Goal: Communication & Community: Answer question/provide support

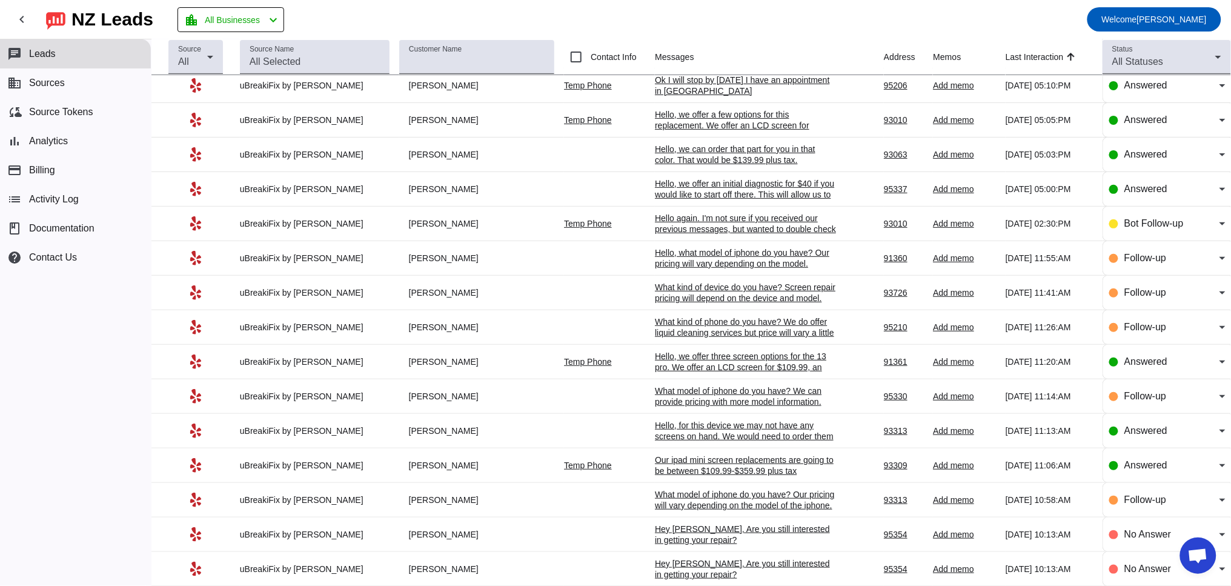
scroll to position [32, 0]
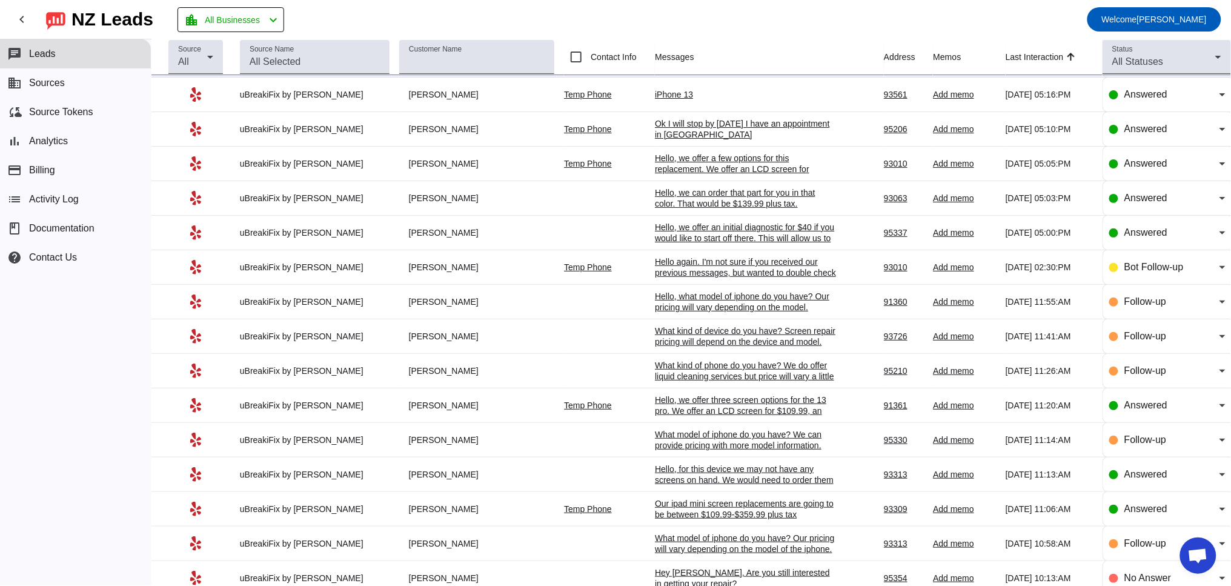
click at [703, 268] on div "Hello again. I'm not sure if you received our previous messages, but wanted to …" at bounding box center [746, 272] width 182 height 33
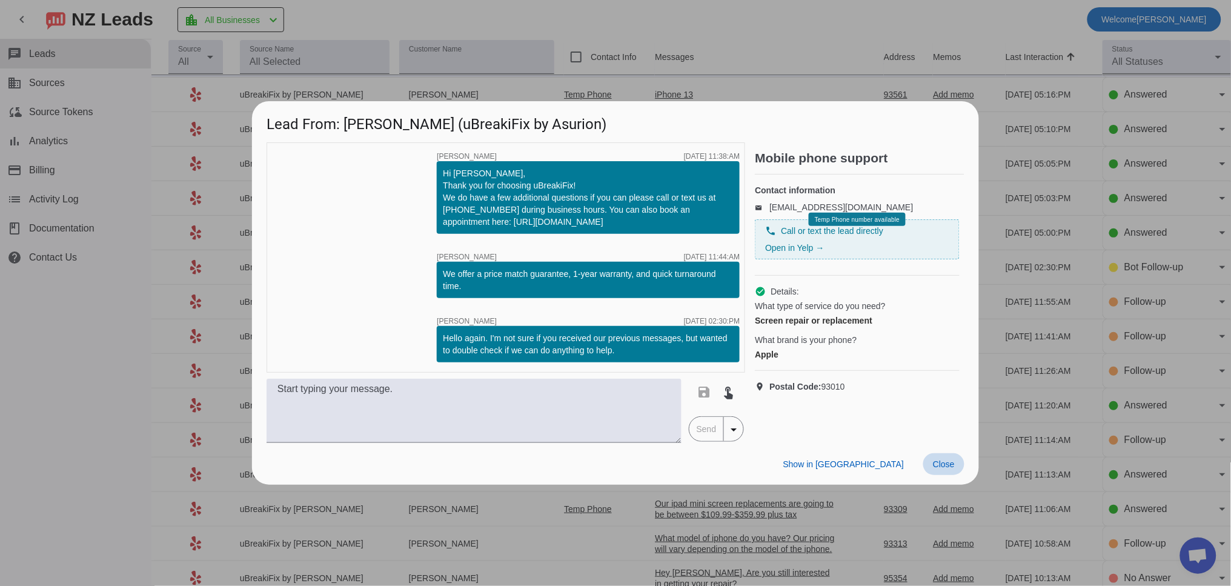
click at [947, 459] on span "Close" at bounding box center [944, 464] width 22 height 10
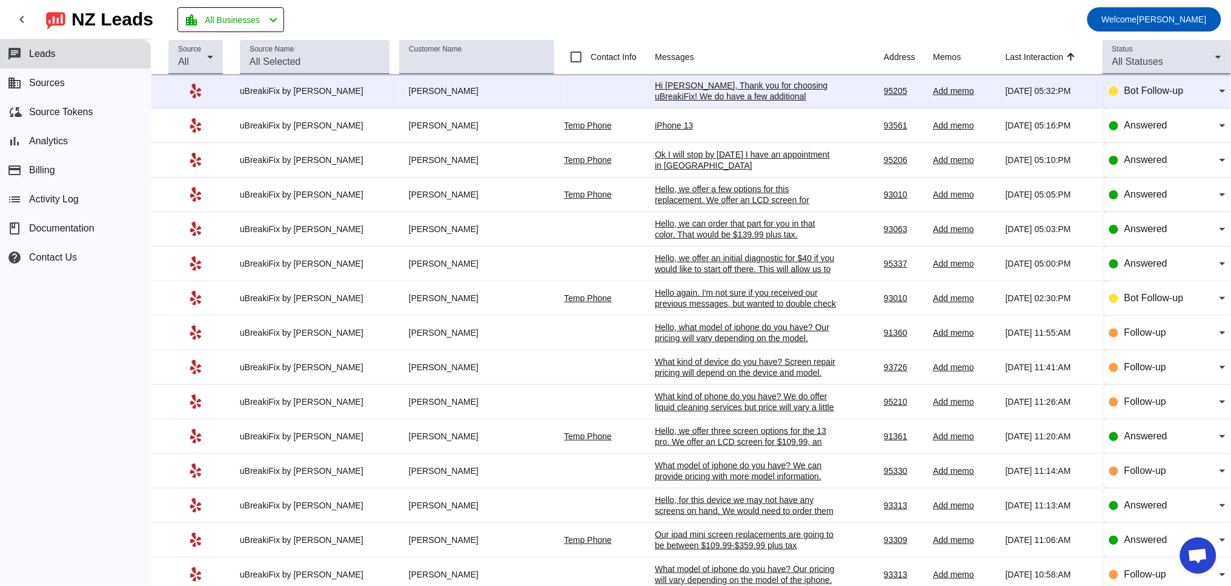
scroll to position [0, 0]
click at [734, 202] on div "Hello, we offer a few options for this replacement. We offer an LCD screen for …" at bounding box center [746, 207] width 182 height 44
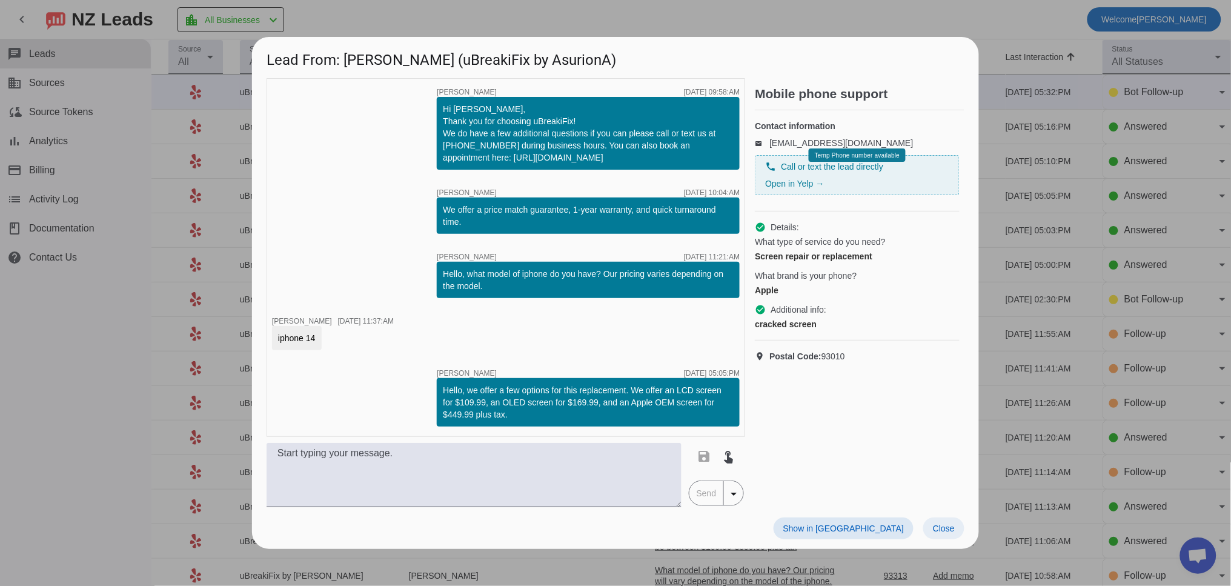
click at [931, 525] on span at bounding box center [943, 528] width 41 height 22
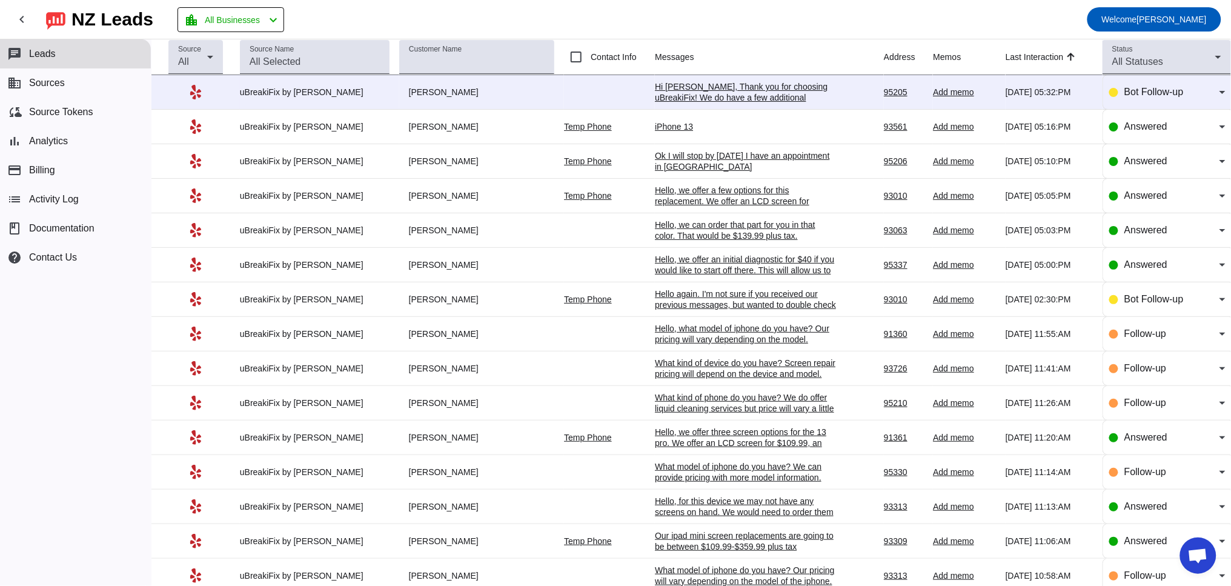
click at [689, 305] on div "Hello again. I'm not sure if you received our previous messages, but wanted to …" at bounding box center [746, 304] width 182 height 33
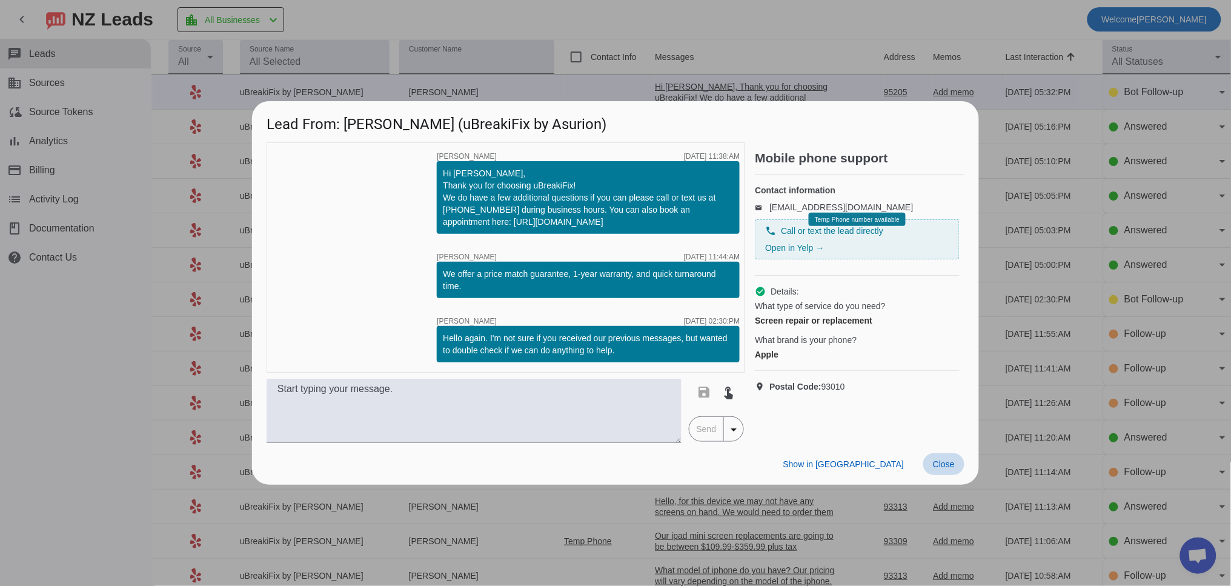
click at [952, 466] on span "Close" at bounding box center [944, 464] width 22 height 10
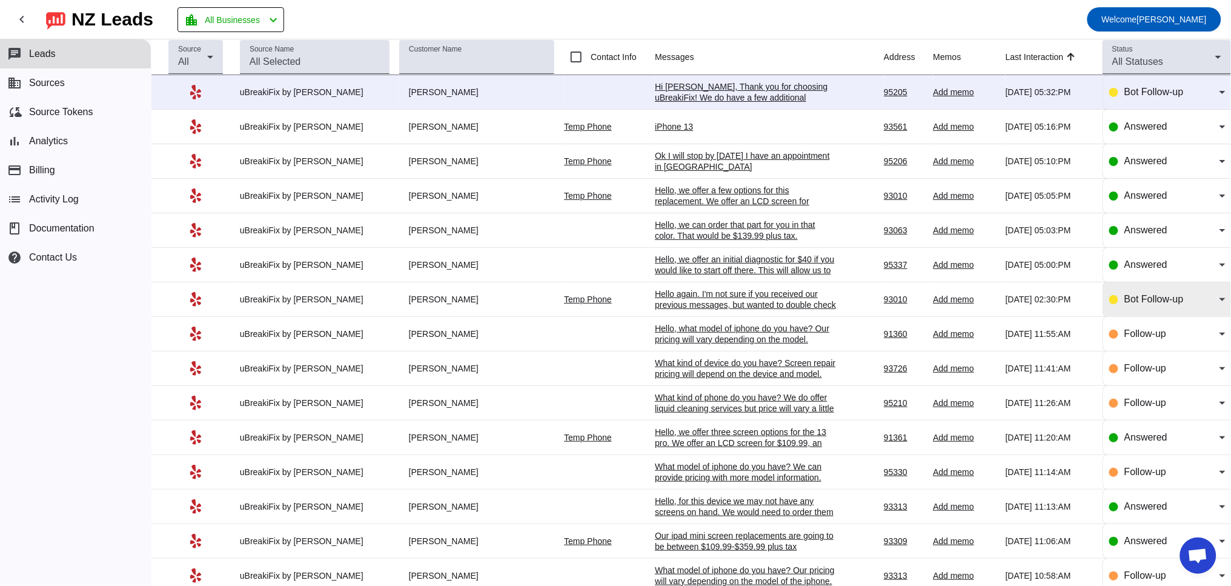
click at [1157, 316] on div "Bot Follow-up" at bounding box center [1167, 299] width 116 height 34
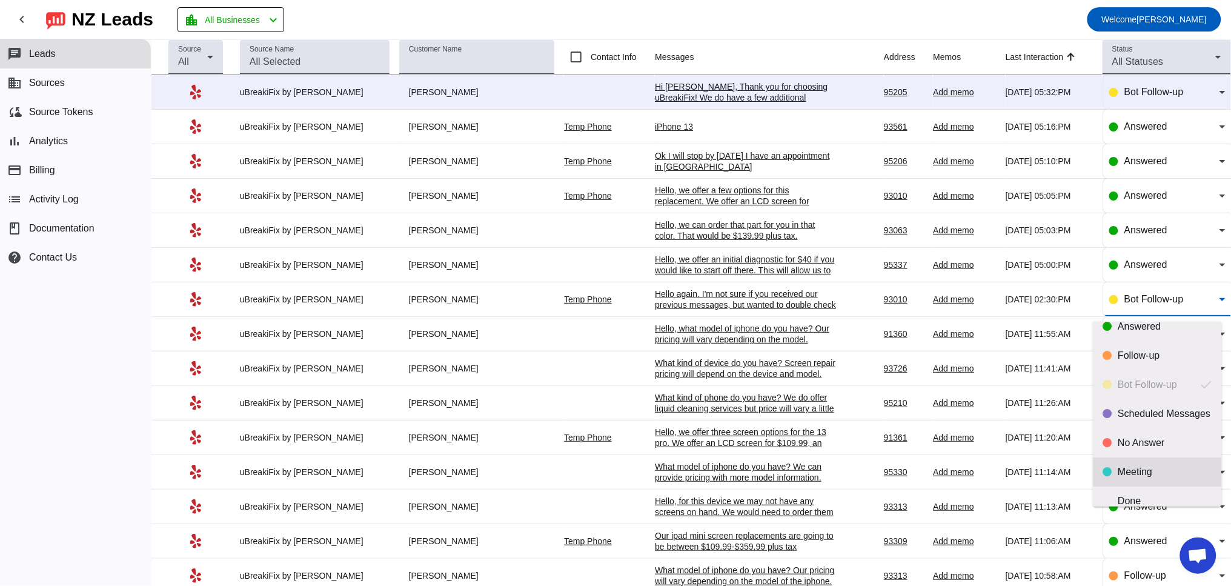
scroll to position [28, 0]
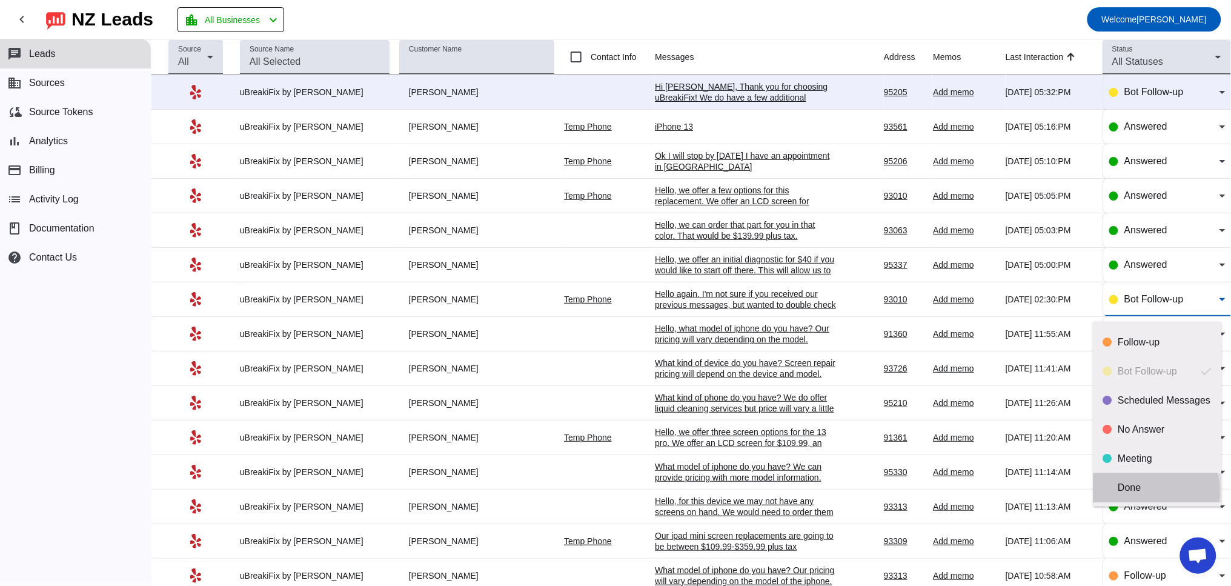
click at [1156, 490] on div "Done" at bounding box center [1165, 488] width 94 height 12
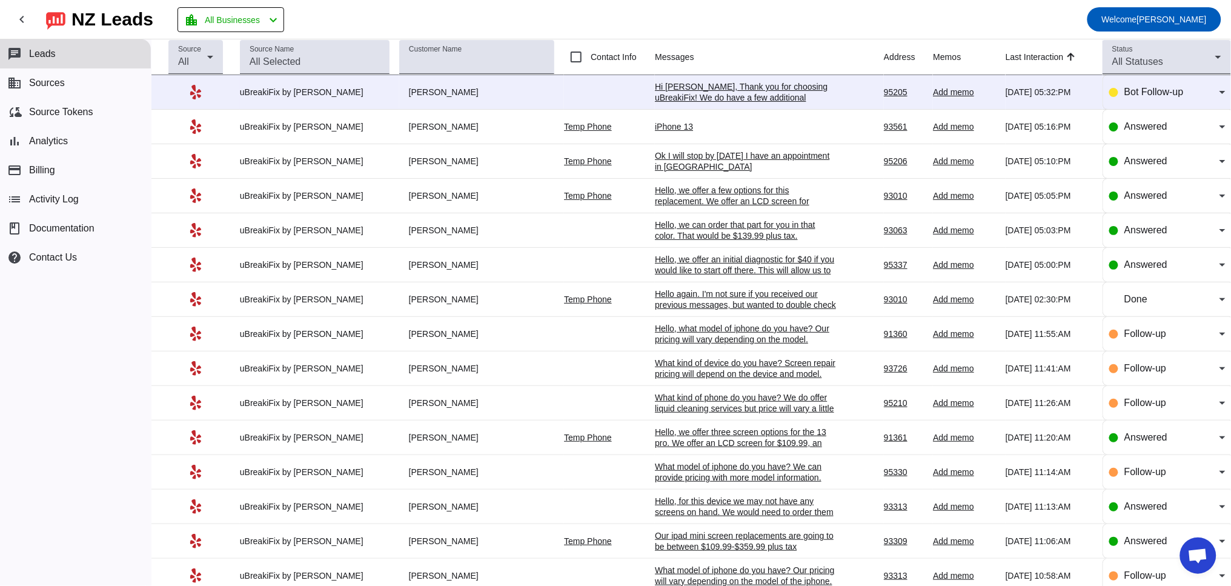
click at [696, 235] on div "Hello, we can order that part for you in that color. That would be $139.99 plus…" at bounding box center [746, 230] width 182 height 22
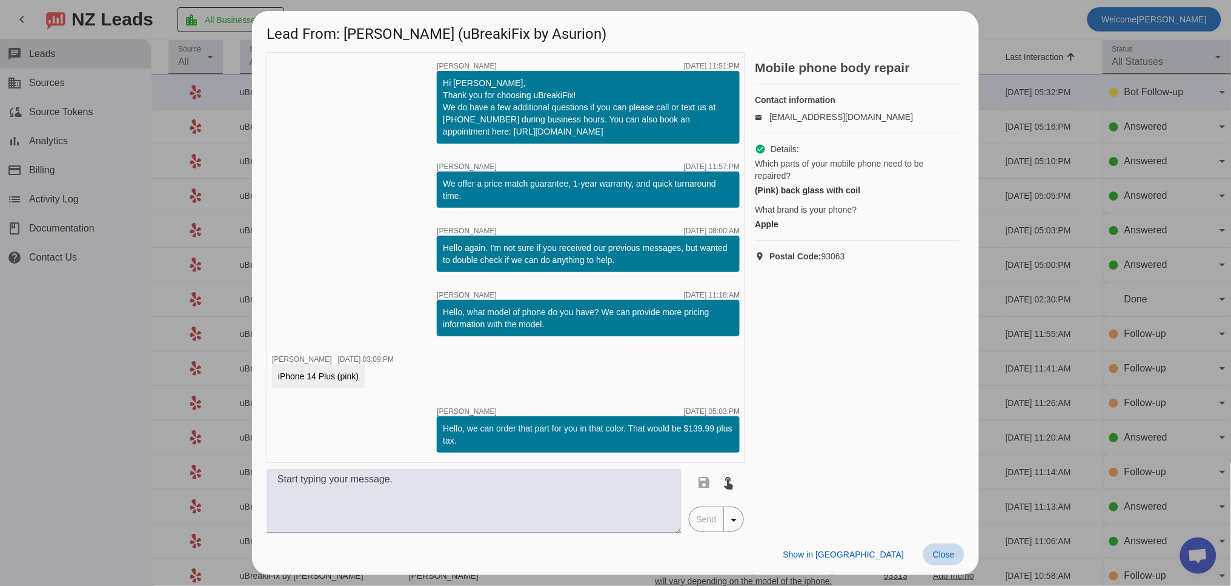
click at [944, 557] on span "Close" at bounding box center [944, 554] width 22 height 10
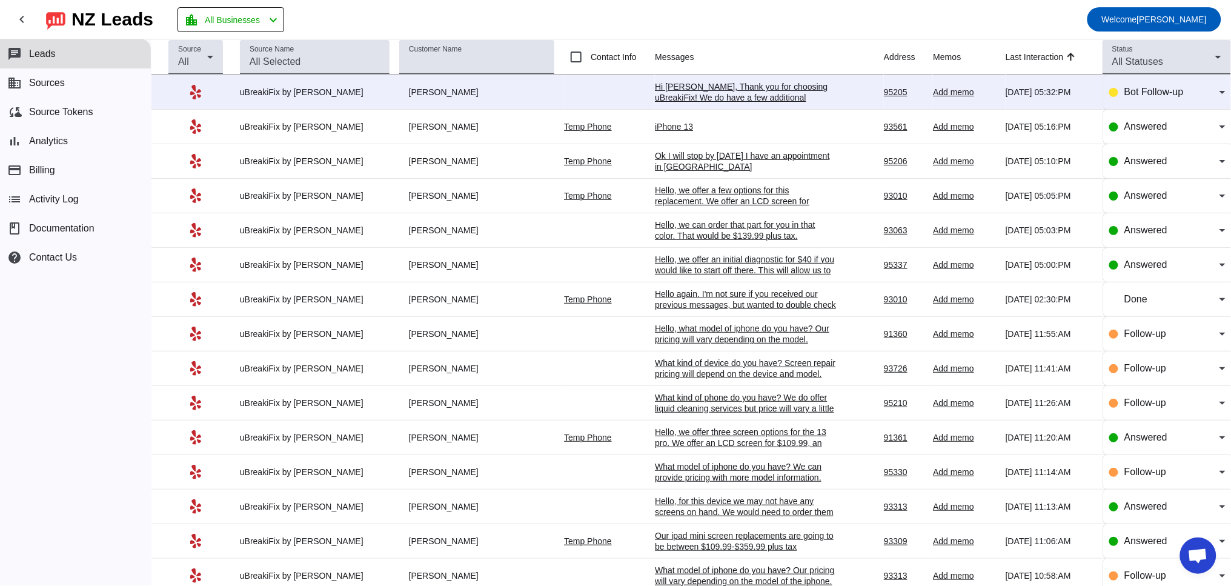
click at [688, 201] on div "Hello, we offer a few options for this replacement. We offer an LCD screen for …" at bounding box center [746, 207] width 182 height 44
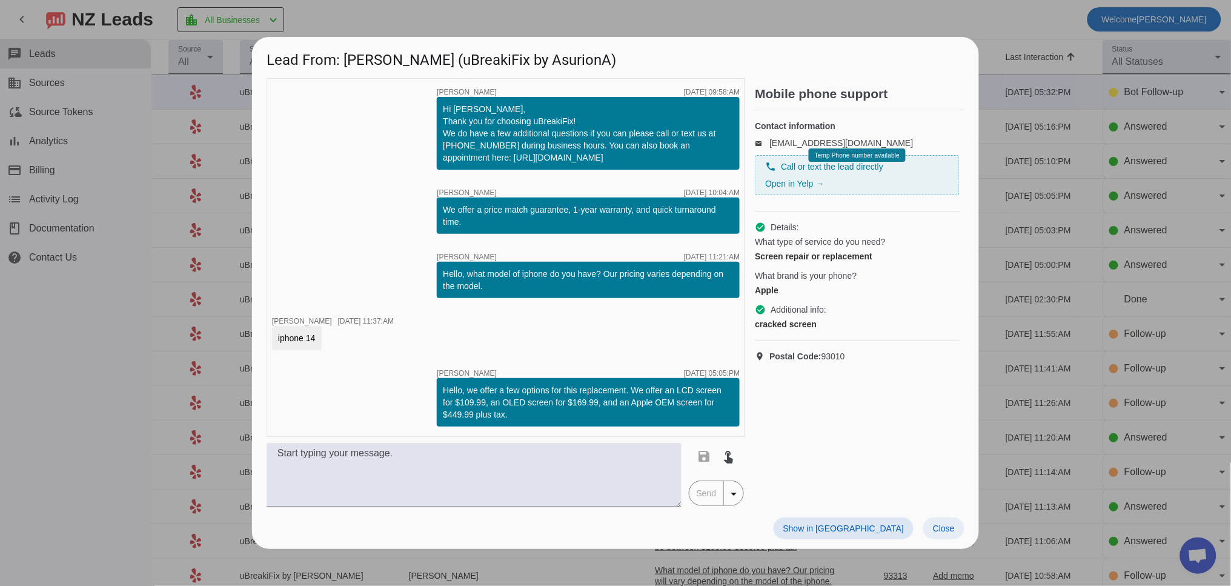
click at [951, 528] on span "Close" at bounding box center [944, 528] width 22 height 10
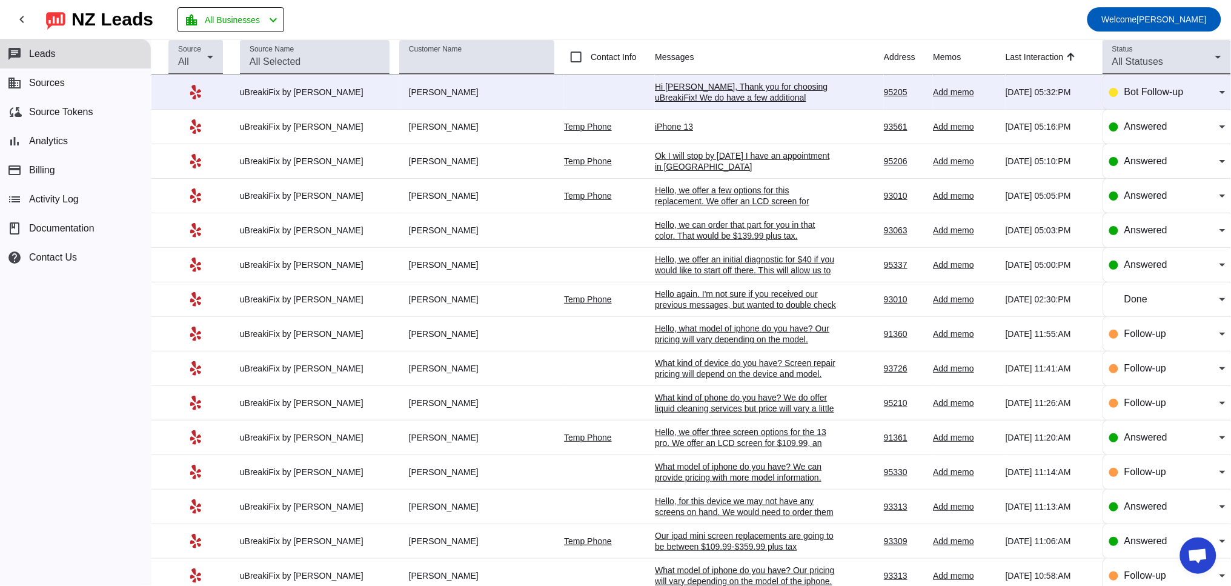
click at [703, 157] on div "Ok I will stop by [DATE] I have an appointment in [GEOGRAPHIC_DATA]" at bounding box center [746, 161] width 182 height 22
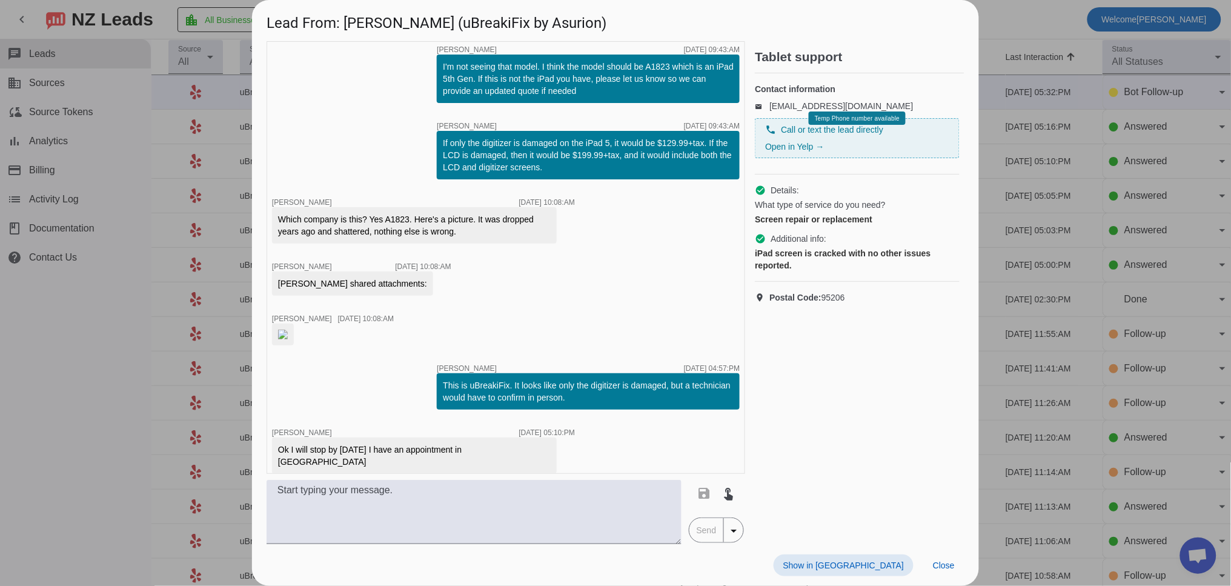
scroll to position [488, 0]
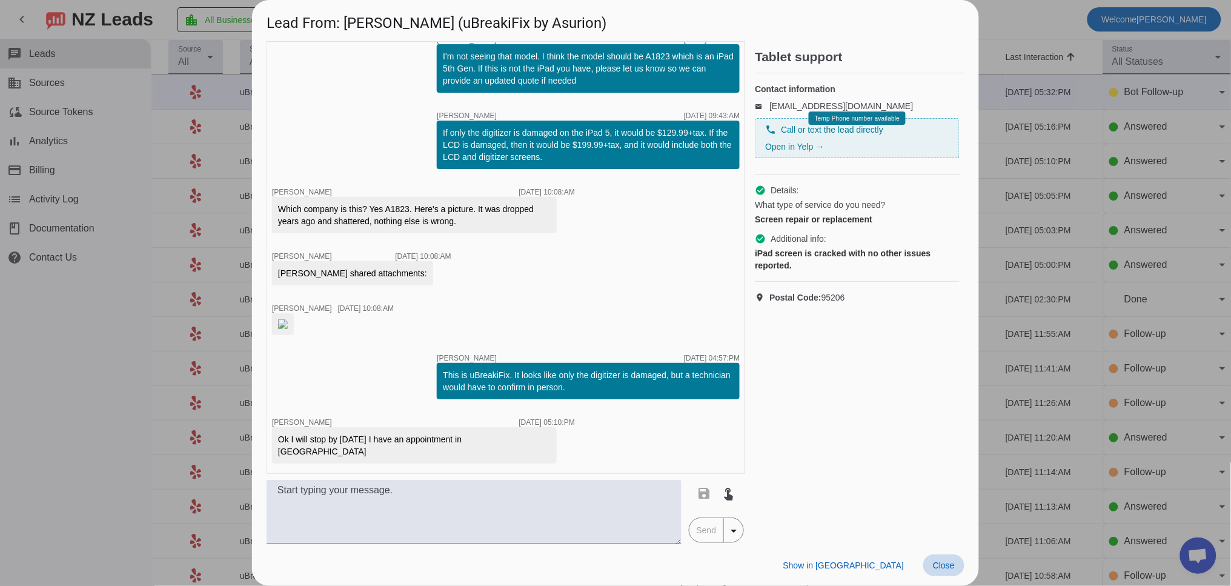
click at [951, 570] on span "Close" at bounding box center [944, 565] width 22 height 10
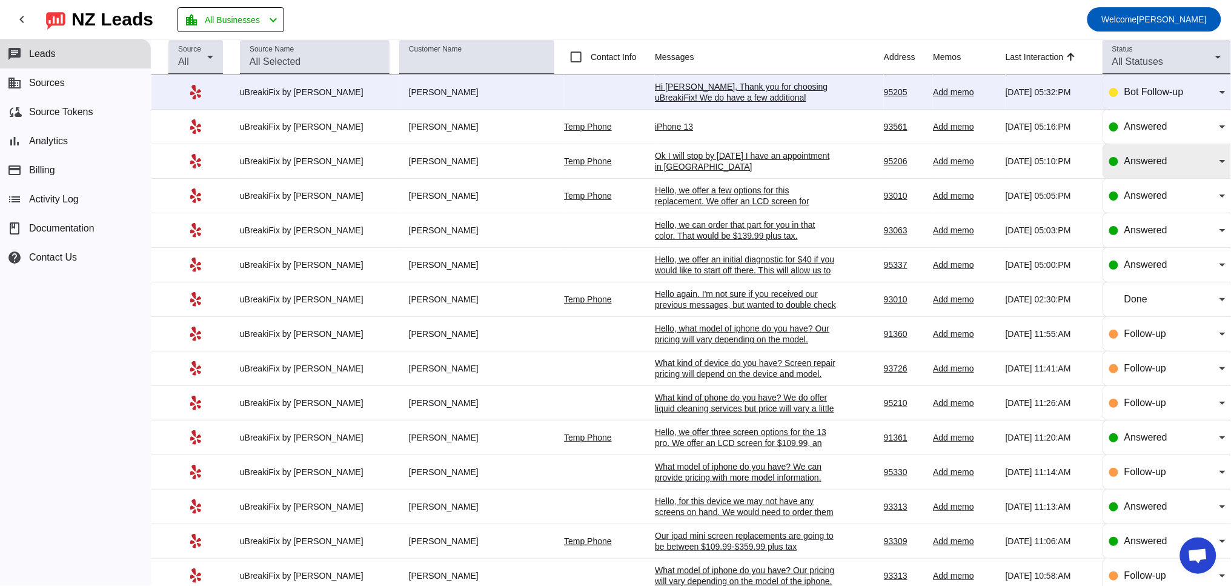
click at [1129, 162] on span "Answered" at bounding box center [1145, 161] width 43 height 10
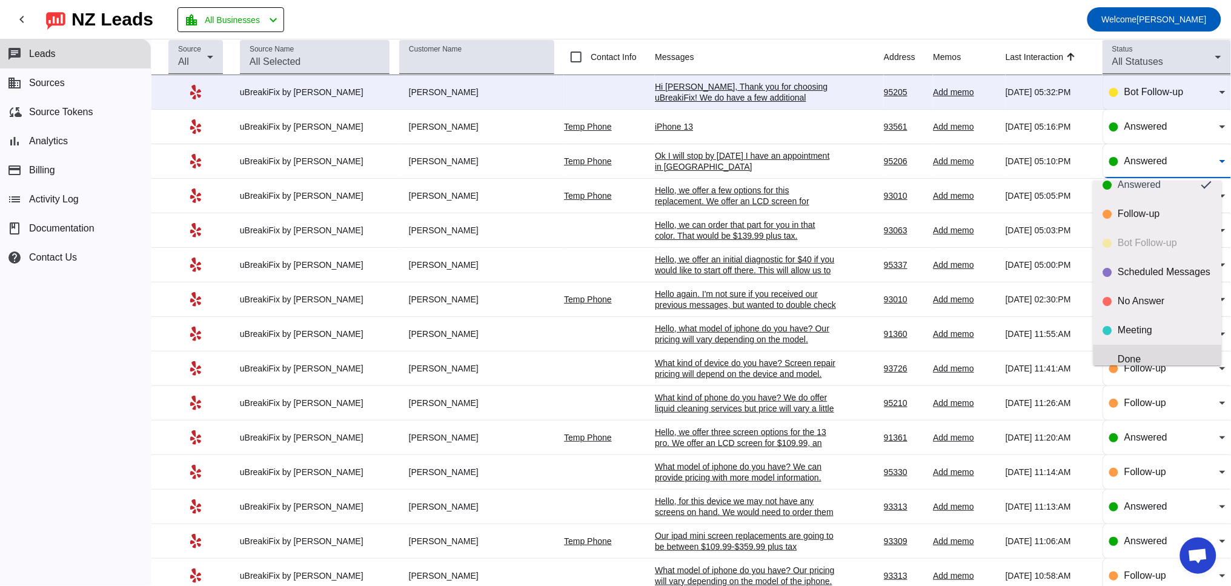
scroll to position [28, 0]
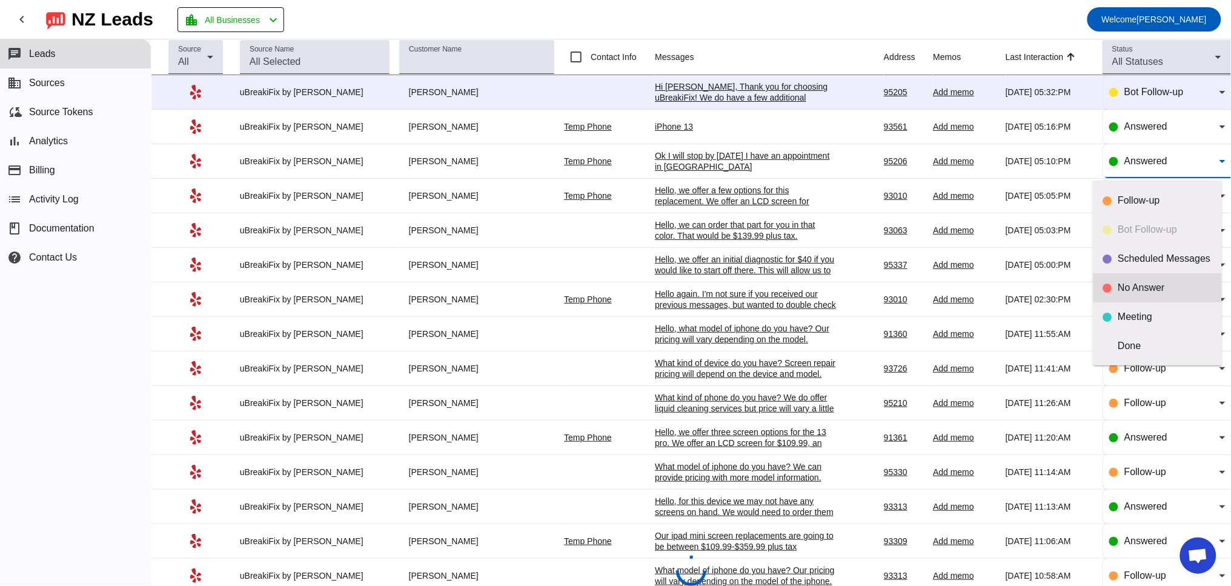
drag, startPoint x: 1121, startPoint y: 350, endPoint x: 1125, endPoint y: 299, distance: 51.7
click at [1122, 350] on div "Done" at bounding box center [1165, 346] width 94 height 12
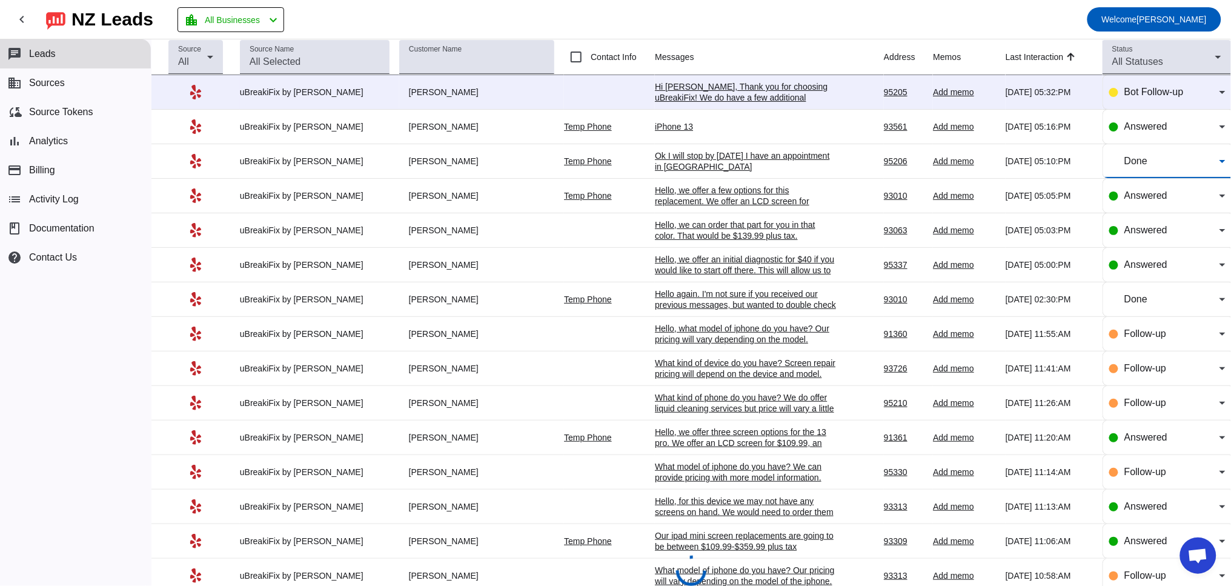
click at [655, 125] on div "iPhone 13" at bounding box center [746, 126] width 182 height 11
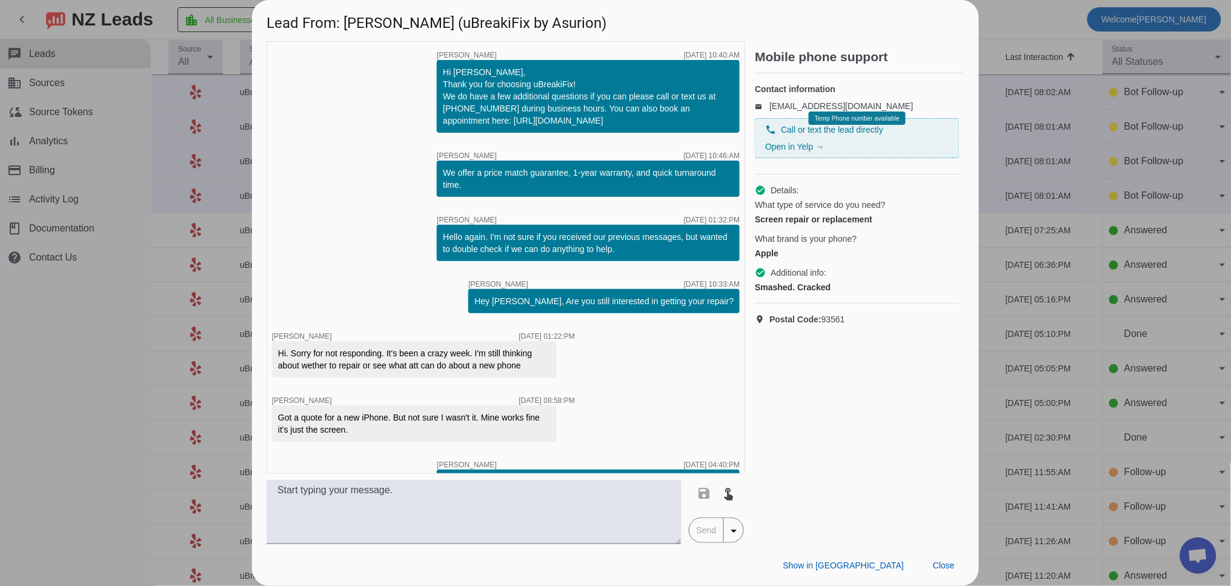
scroll to position [94, 0]
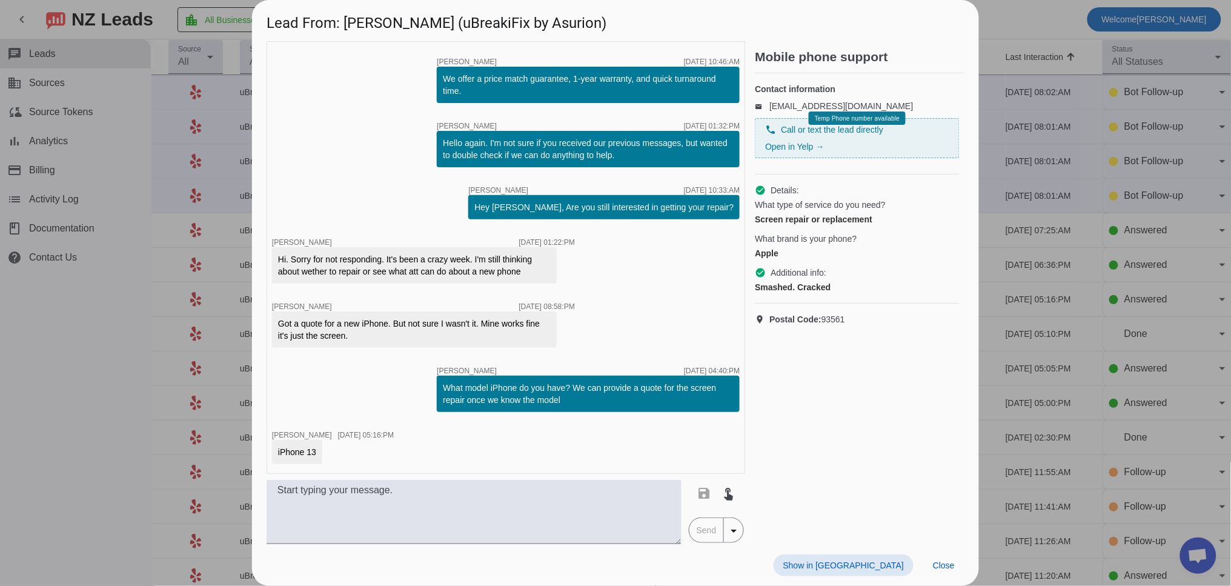
drag, startPoint x: 412, startPoint y: 498, endPoint x: 81, endPoint y: 343, distance: 365.3
click at [411, 498] on textarea at bounding box center [474, 512] width 415 height 64
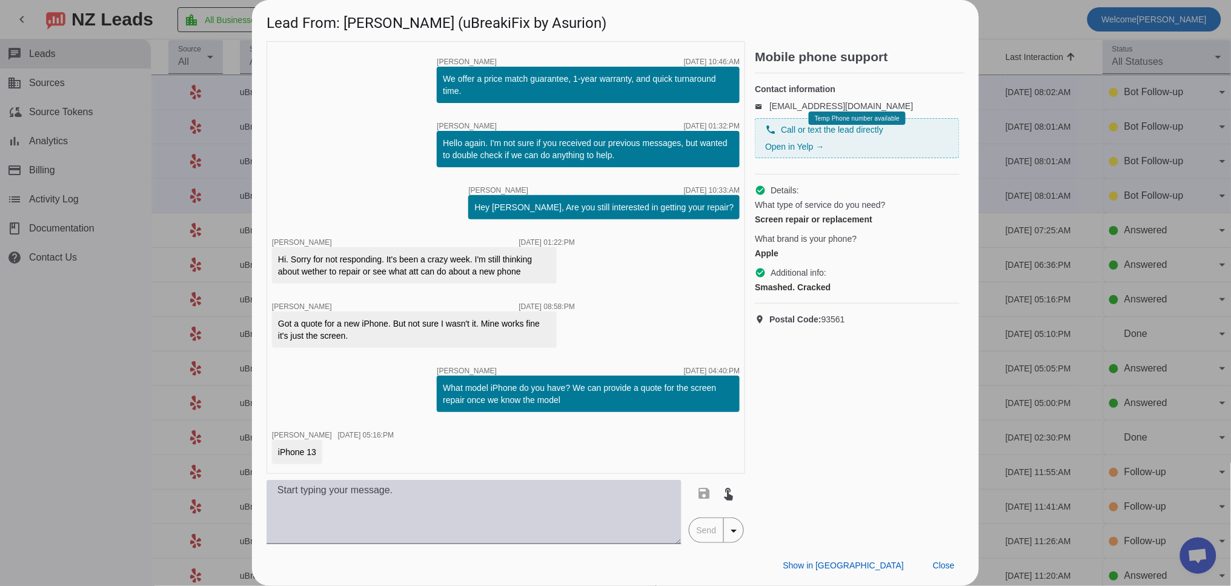
click at [443, 517] on textarea at bounding box center [474, 512] width 415 height 64
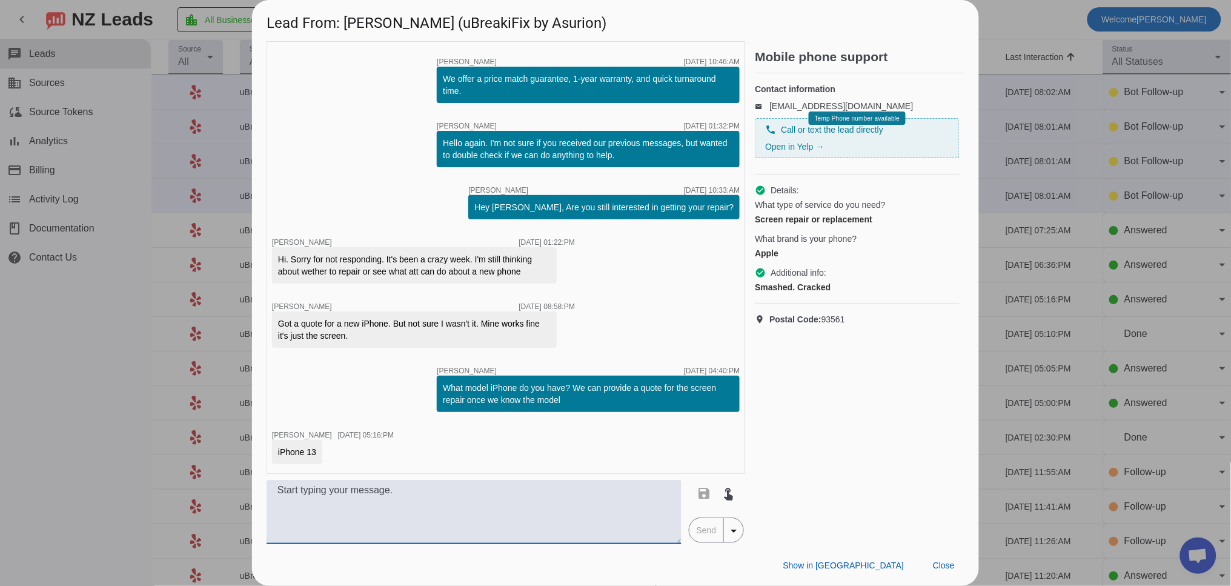
paste textarea "We have a few options for iPhone front screen repairs. We have an LCD for $+tax…"
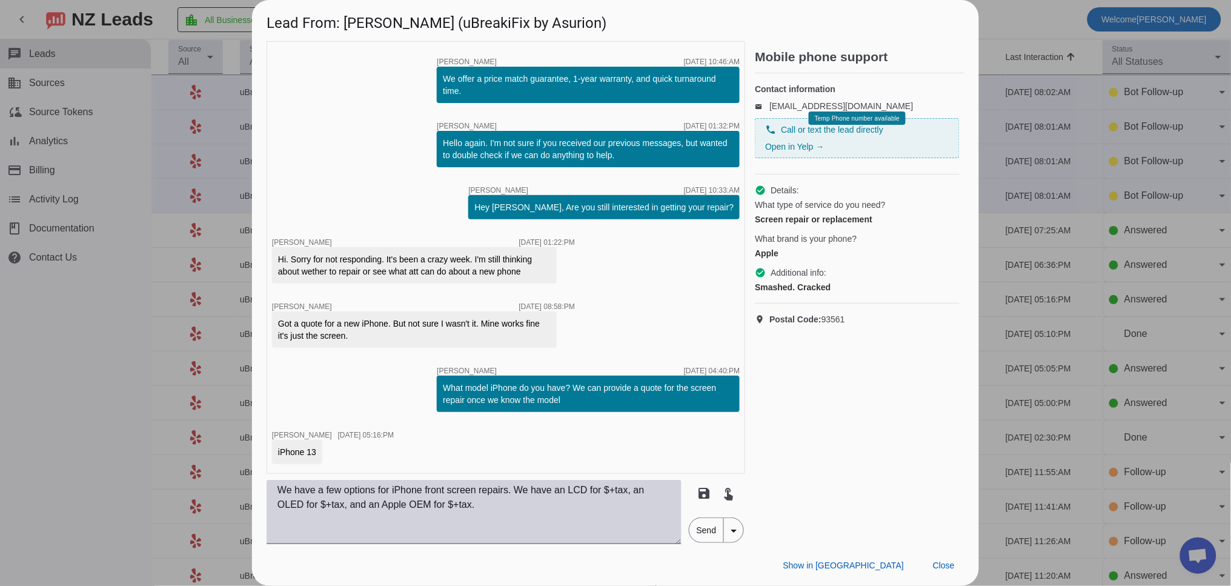
click at [433, 492] on textarea "We have a few options for iPhone front screen repairs. We have an LCD for $+tax…" at bounding box center [474, 512] width 415 height 64
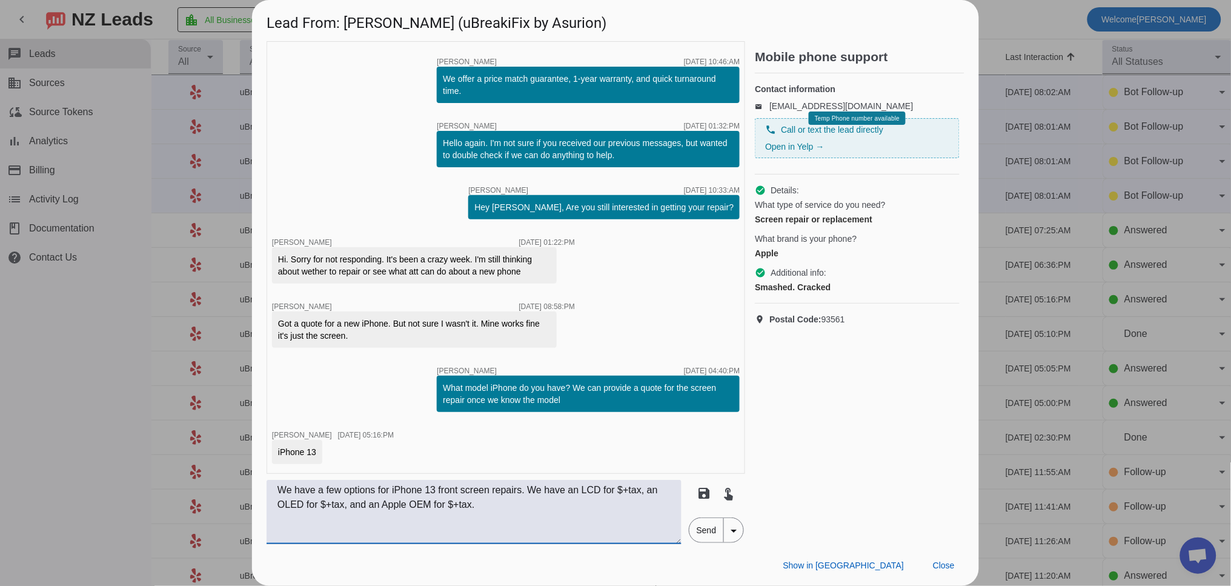
click at [634, 495] on textarea "We have a few options for iPhone 13 front screen repairs. We have an LCD for $+…" at bounding box center [474, 512] width 415 height 64
click at [392, 506] on textarea "We have a few options for iPhone 13 front screen repairs. We have an LCD for $9…" at bounding box center [474, 512] width 415 height 64
click at [556, 506] on textarea "We have a few options for iPhone 13 front screen repairs. We have an LCD for $9…" at bounding box center [474, 512] width 415 height 64
click at [620, 504] on textarea "We have a few options for iPhone 13 front screen repairs. We have an LCD for $9…" at bounding box center [474, 512] width 415 height 64
type textarea "We have a few options for iPhone 13 front screen repairs. We have an LCD for $9…"
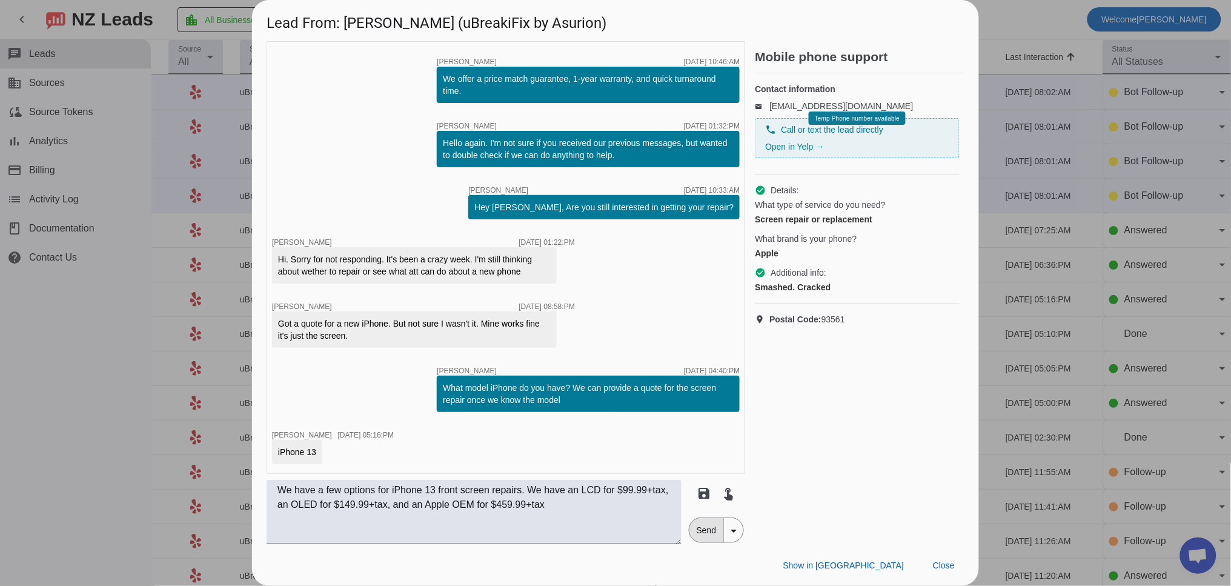
click at [708, 531] on span "Send" at bounding box center [706, 530] width 35 height 24
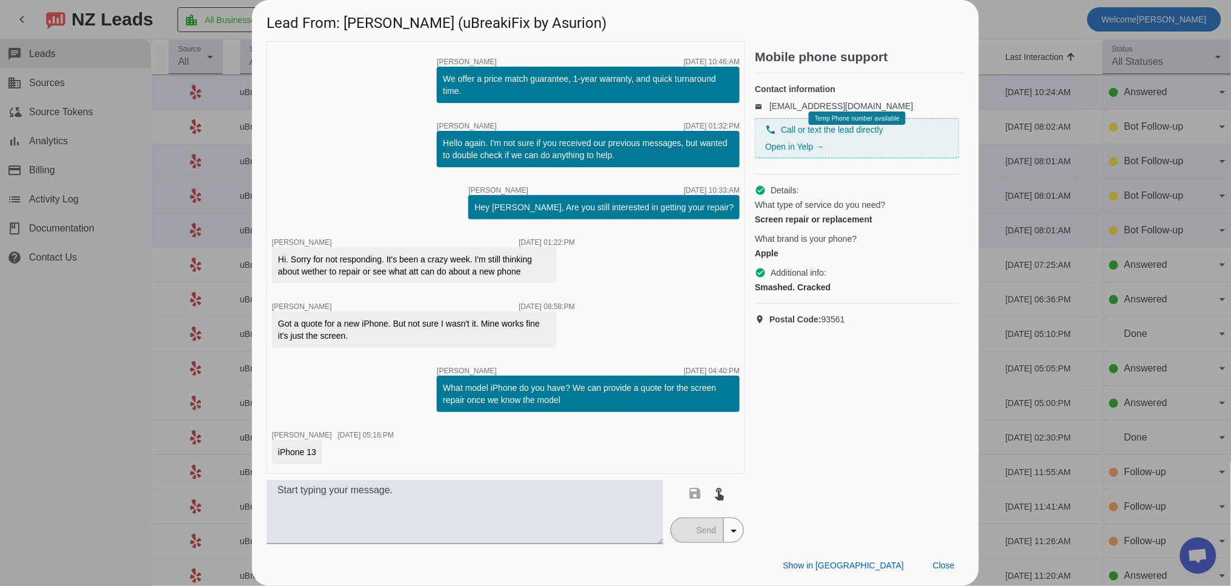
scroll to position [170, 0]
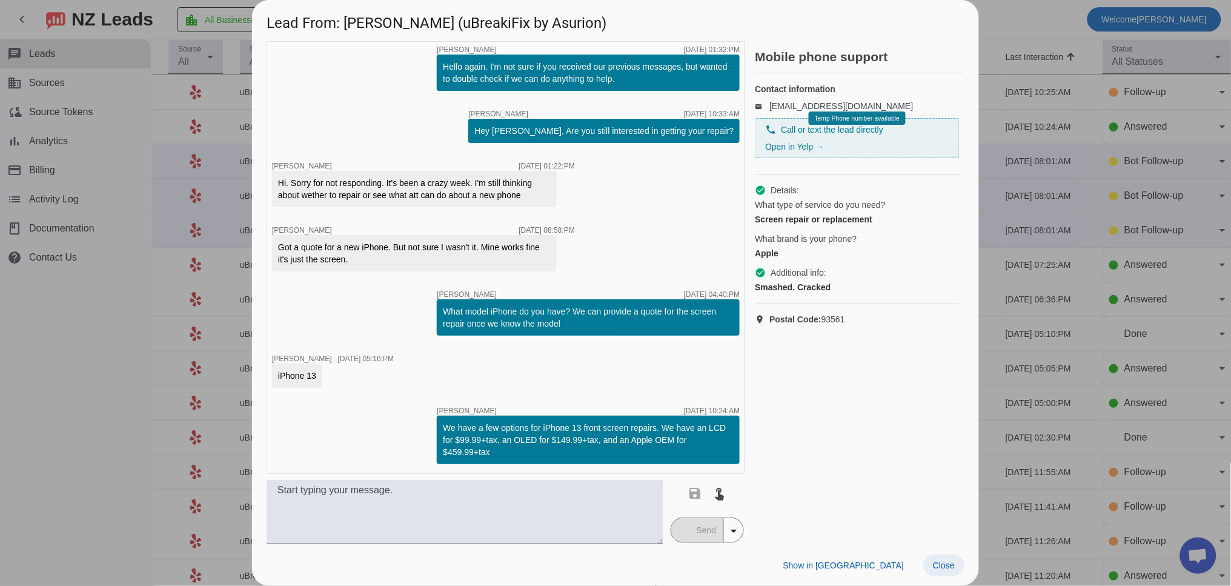
click at [945, 566] on span "Close" at bounding box center [944, 565] width 22 height 10
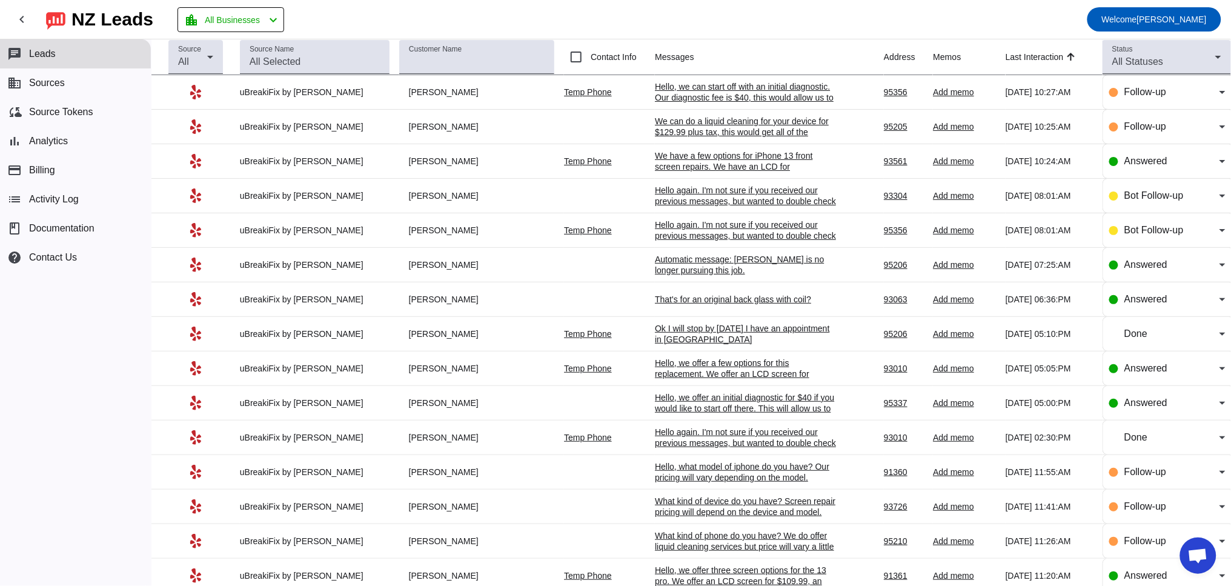
click at [687, 303] on div "That's for an original back glass with coil?" at bounding box center [746, 299] width 182 height 11
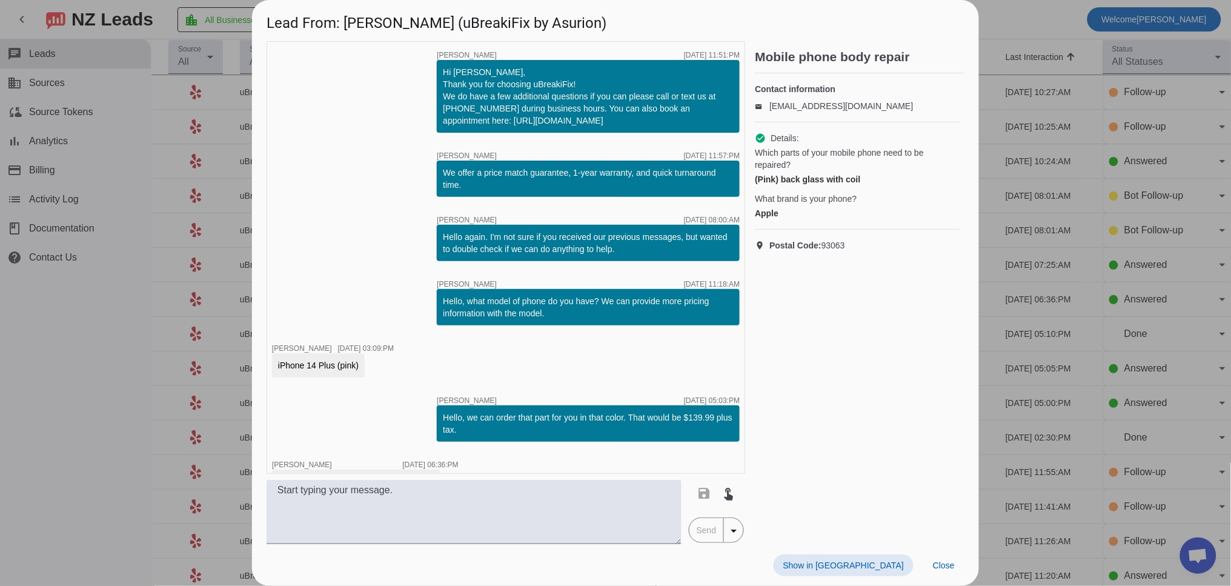
scroll to position [30, 0]
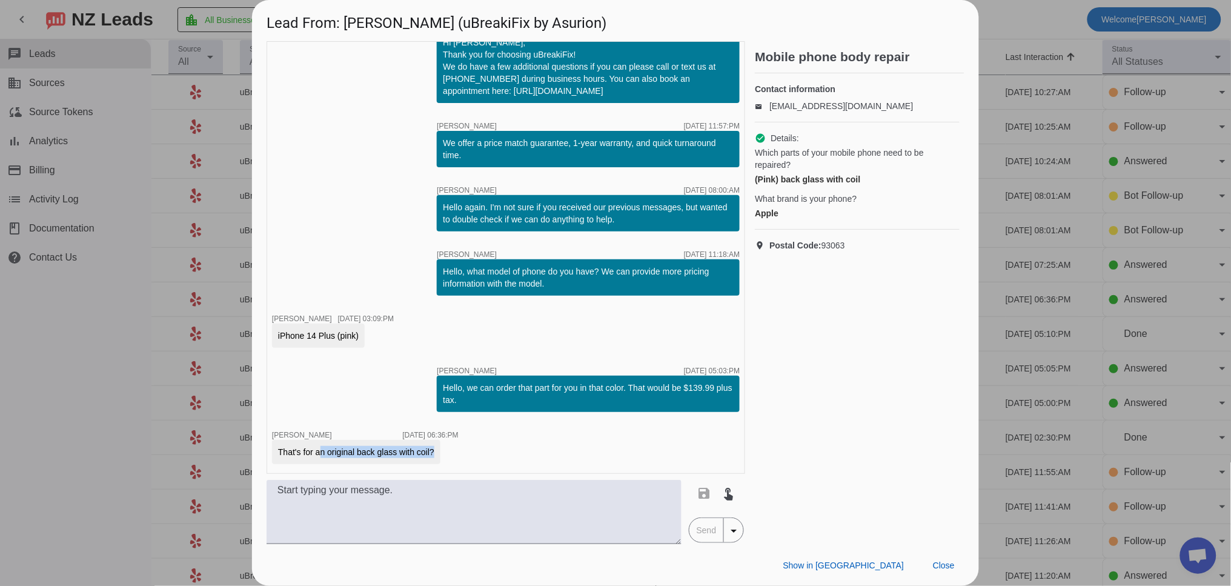
drag, startPoint x: 437, startPoint y: 451, endPoint x: 317, endPoint y: 455, distance: 120.0
click at [317, 455] on div "That's for an original back glass with coil?" at bounding box center [356, 452] width 156 height 12
copy div "an original back glass with coil"
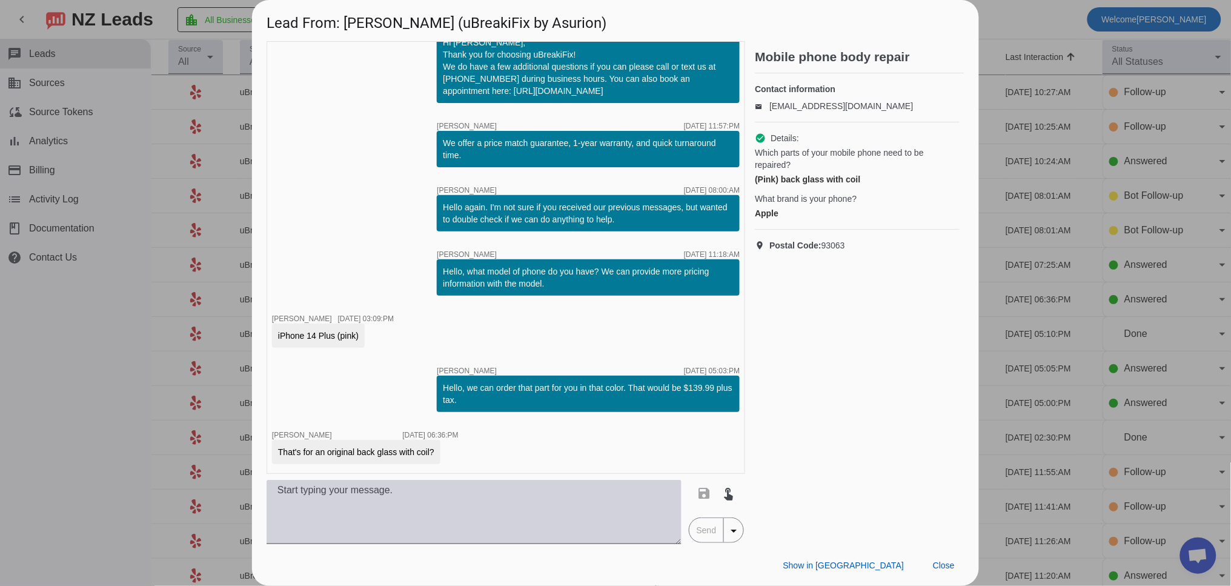
drag, startPoint x: 356, startPoint y: 504, endPoint x: 337, endPoint y: 487, distance: 24.9
click at [337, 485] on textarea at bounding box center [474, 512] width 415 height 64
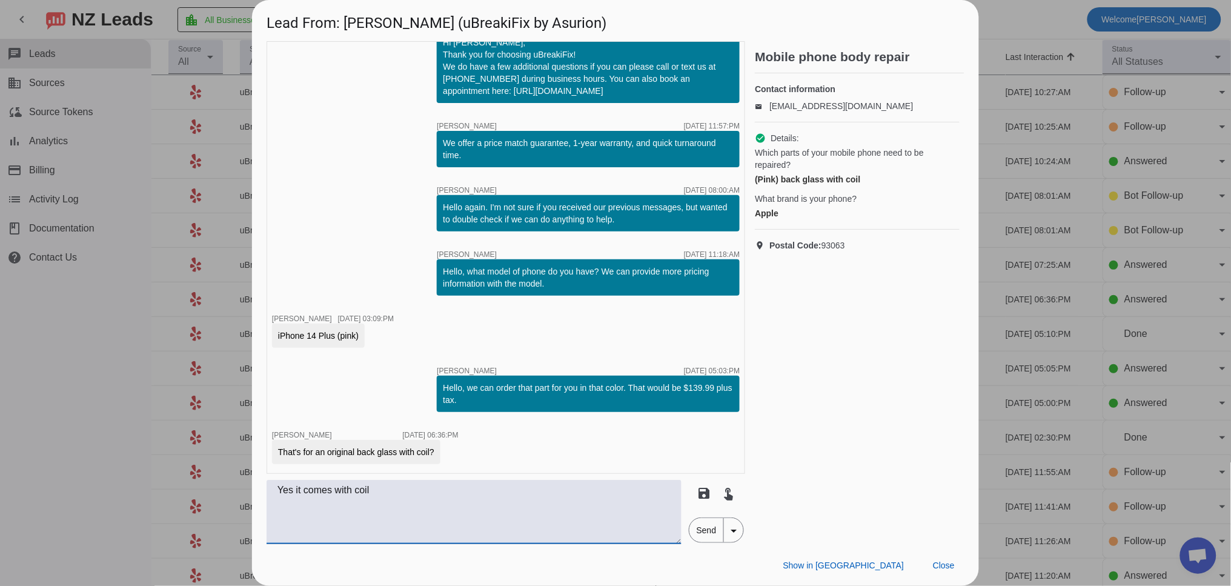
click at [295, 492] on textarea "Yes it comes with coil" at bounding box center [474, 512] width 415 height 64
drag, startPoint x: 522, startPoint y: 492, endPoint x: 508, endPoint y: 497, distance: 15.3
click at [522, 493] on textarea "Yes since it is an Apple OEM part, it comes with coil" at bounding box center [474, 512] width 415 height 64
type textarea "Yes since it is an Apple OEM part, it comes with coil."
click at [709, 533] on span "Send" at bounding box center [706, 530] width 35 height 24
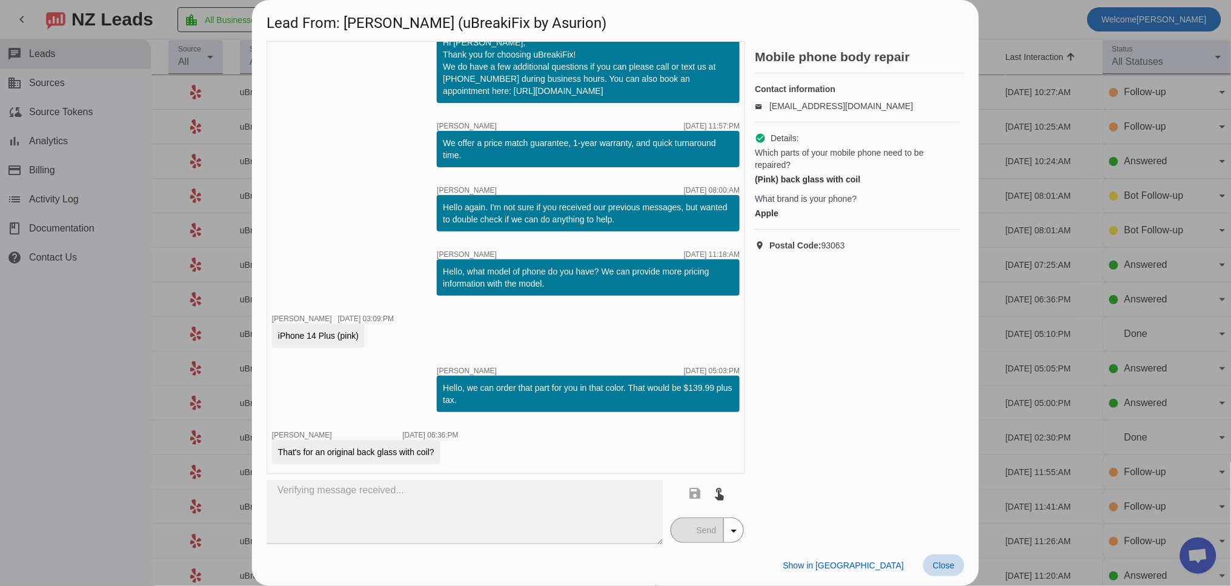
click at [944, 560] on span "Close" at bounding box center [944, 565] width 22 height 10
